Goal: Task Accomplishment & Management: Use online tool/utility

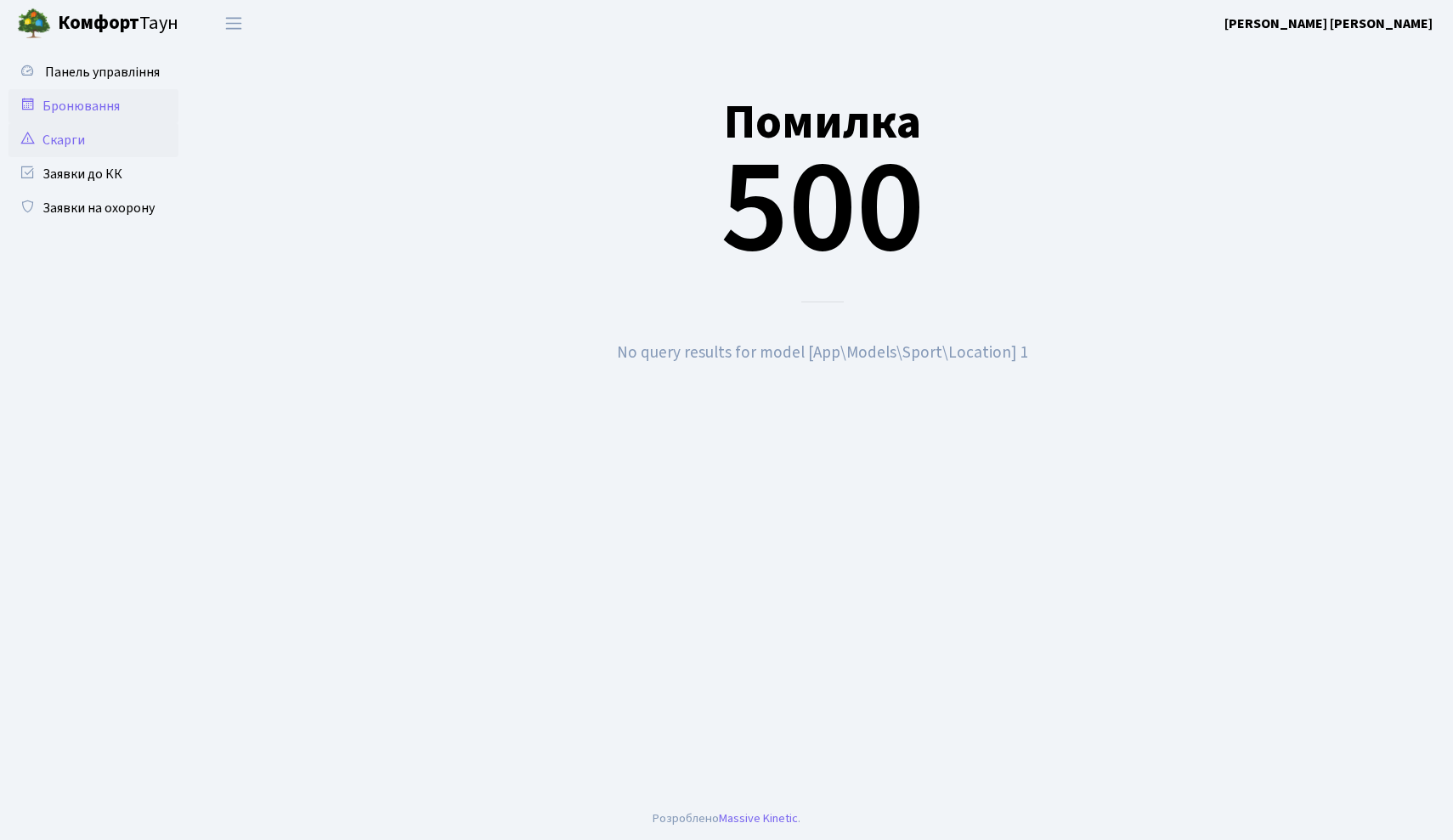
click at [88, 143] on link "Скарги" at bounding box center [93, 140] width 170 height 34
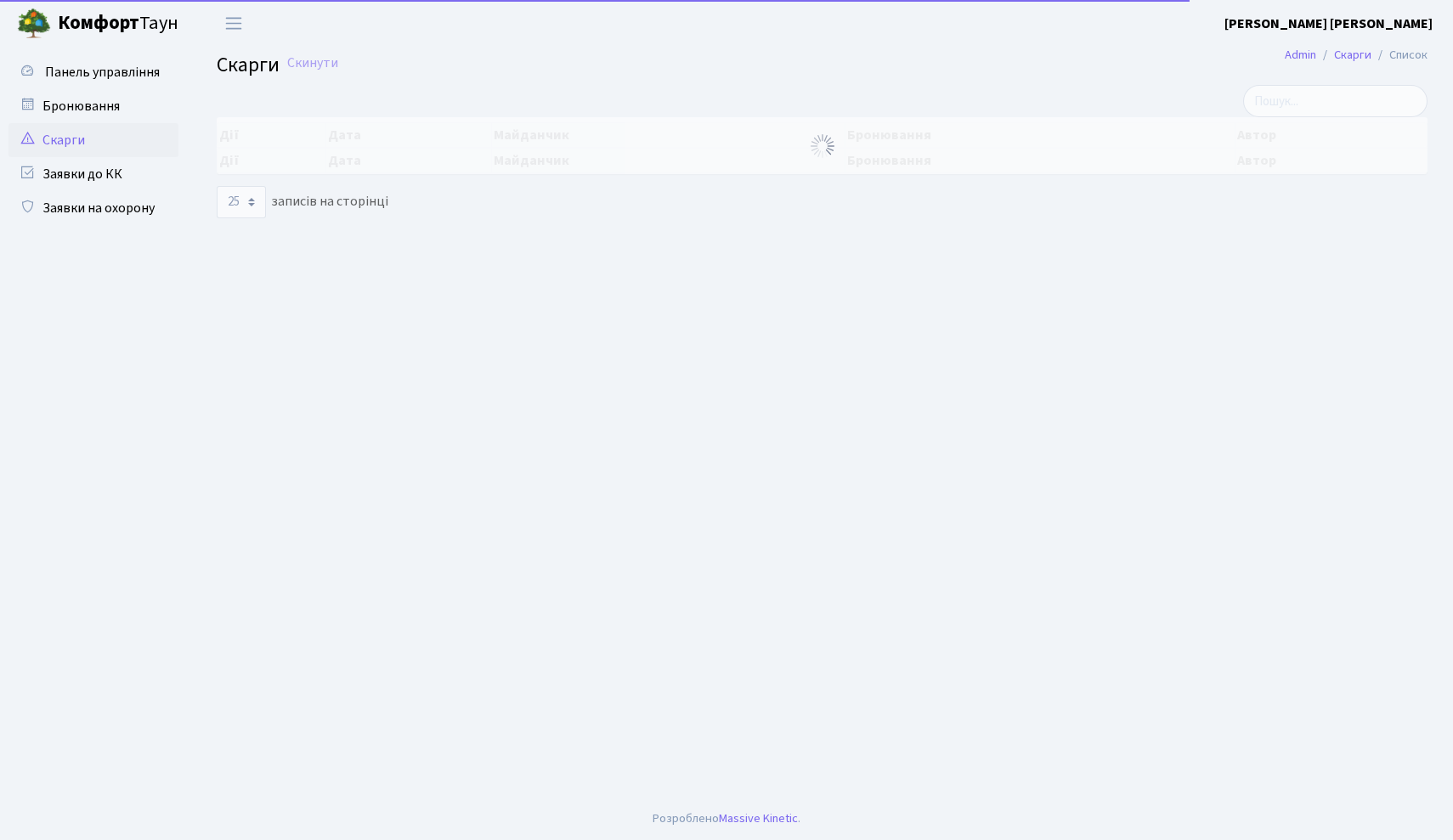
select select "25"
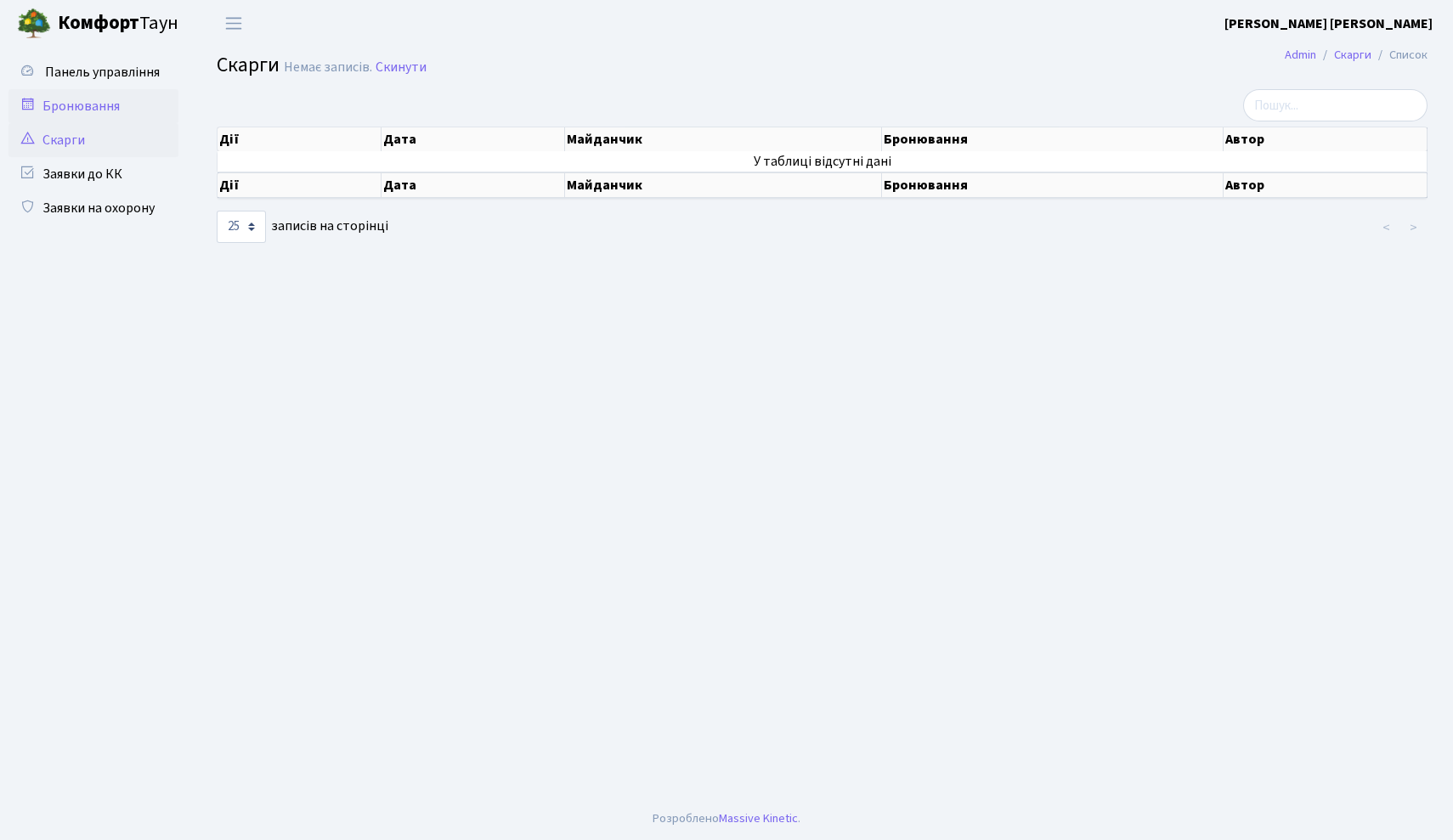
click at [88, 104] on link "Бронювання" at bounding box center [93, 106] width 170 height 34
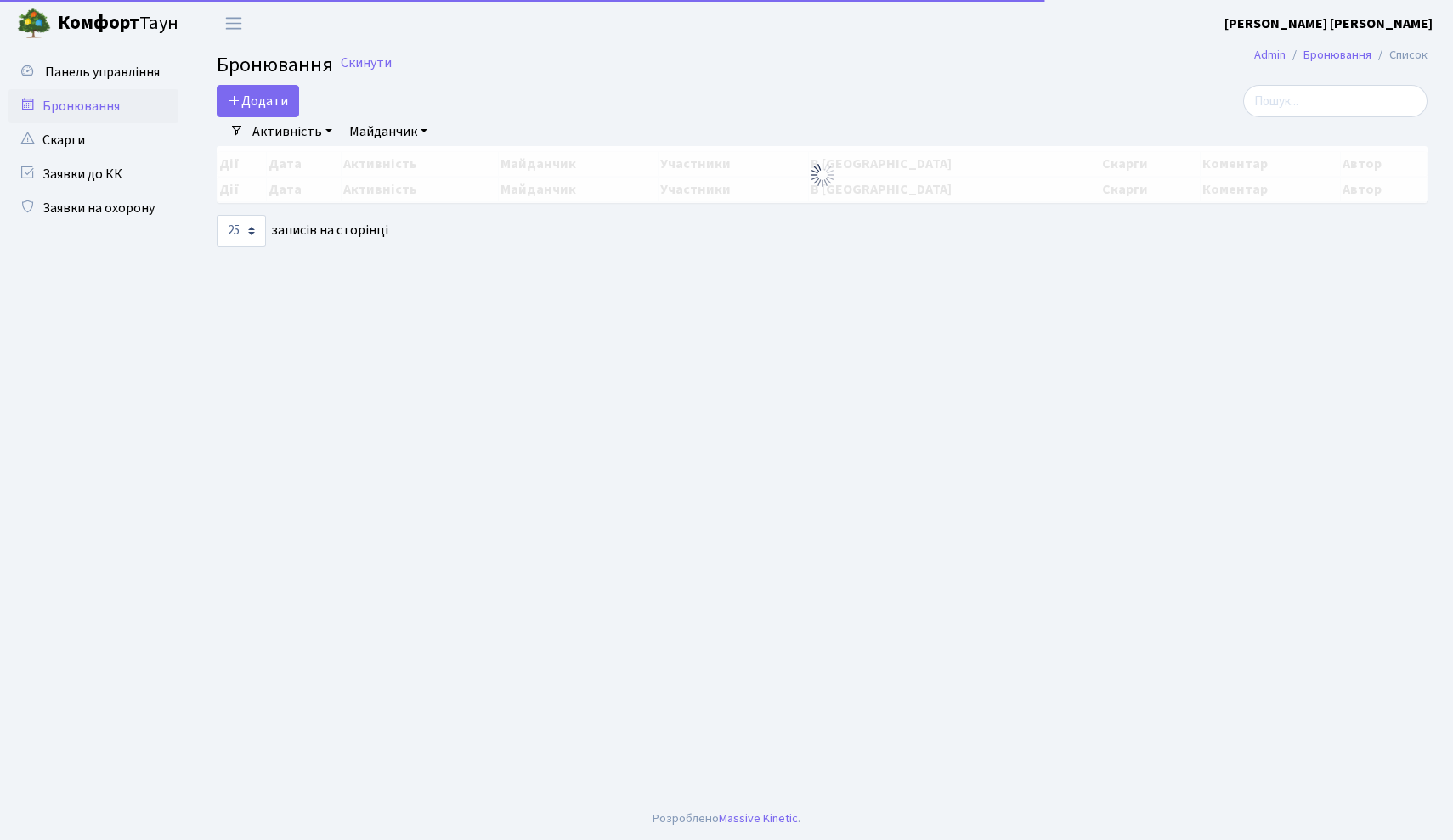
select select "25"
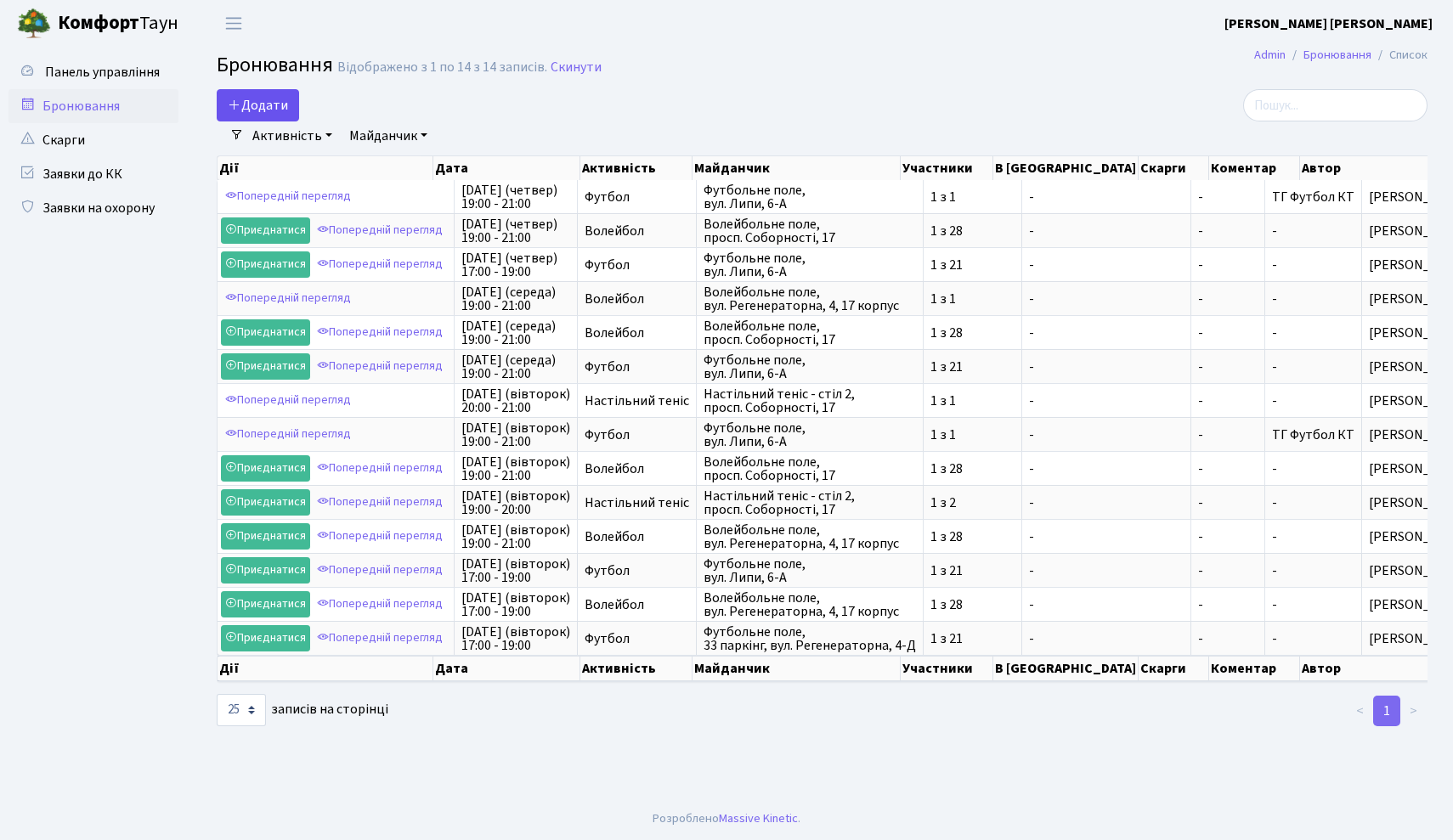
click at [262, 112] on button "Додати" at bounding box center [258, 105] width 83 height 32
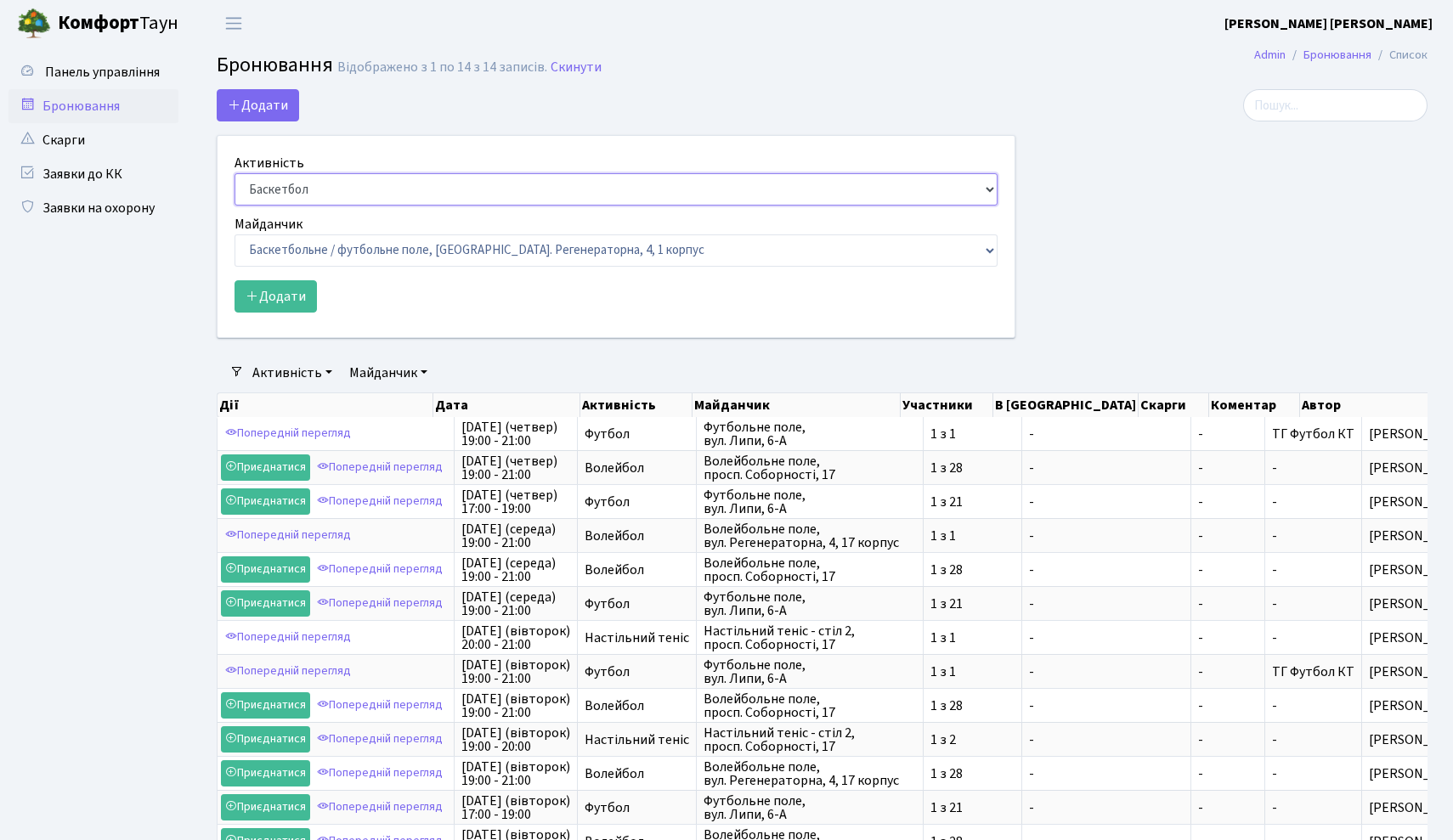
select select "1"
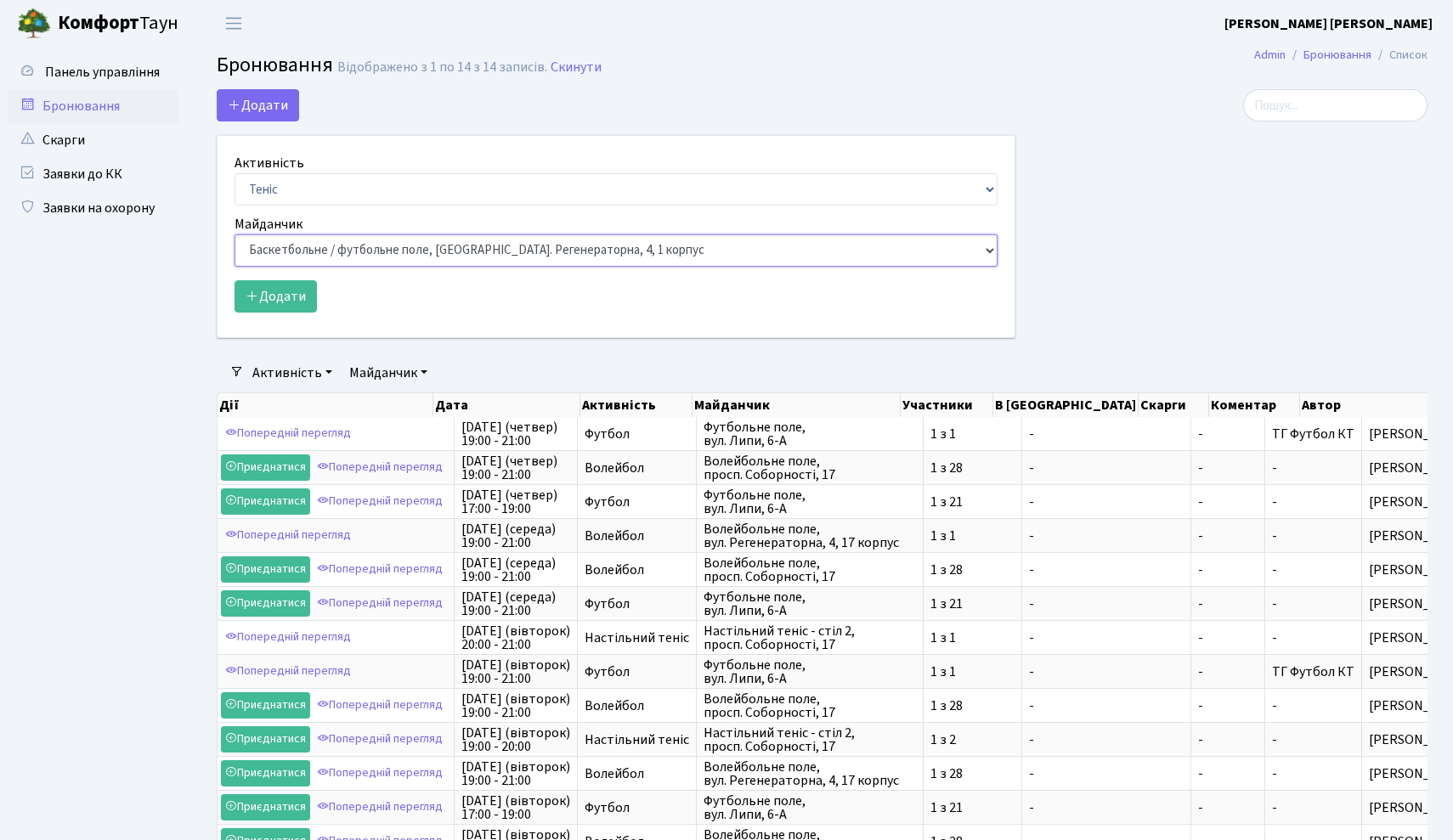
select select "3"
